Goal: Find specific page/section: Find specific page/section

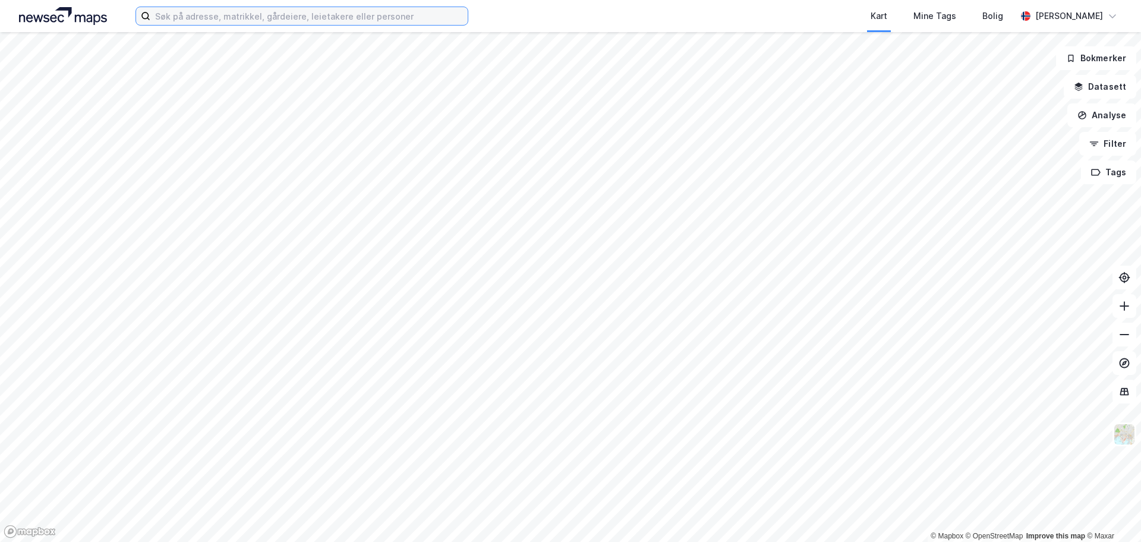
click at [251, 17] on input at bounding box center [308, 16] width 317 height 18
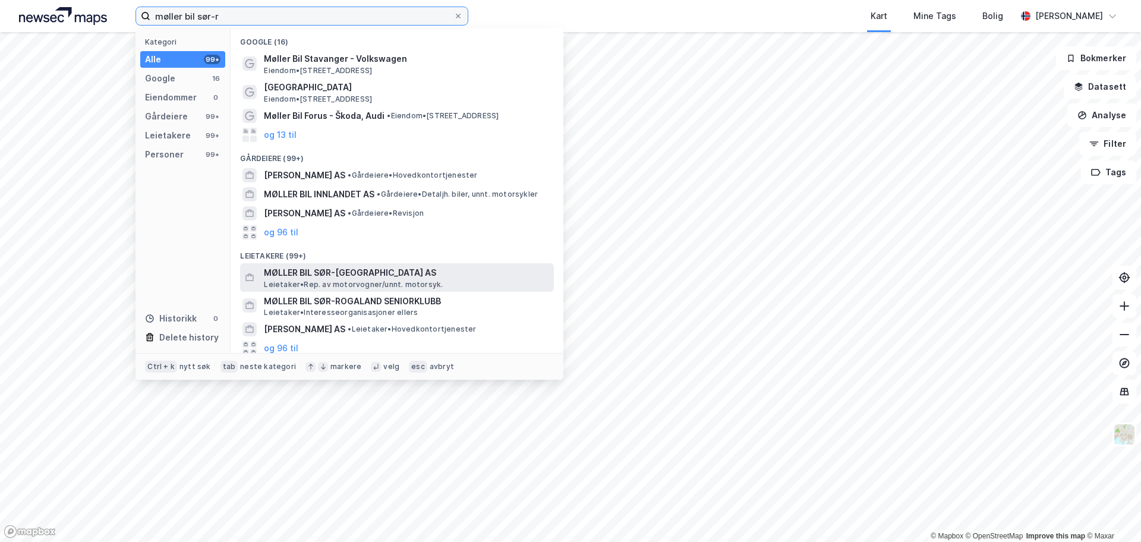
type input "møller bil sør-r"
click at [345, 272] on span "MØLLER BIL SØR-[GEOGRAPHIC_DATA] AS" at bounding box center [406, 273] width 285 height 14
